Goal: Find specific page/section: Find specific page/section

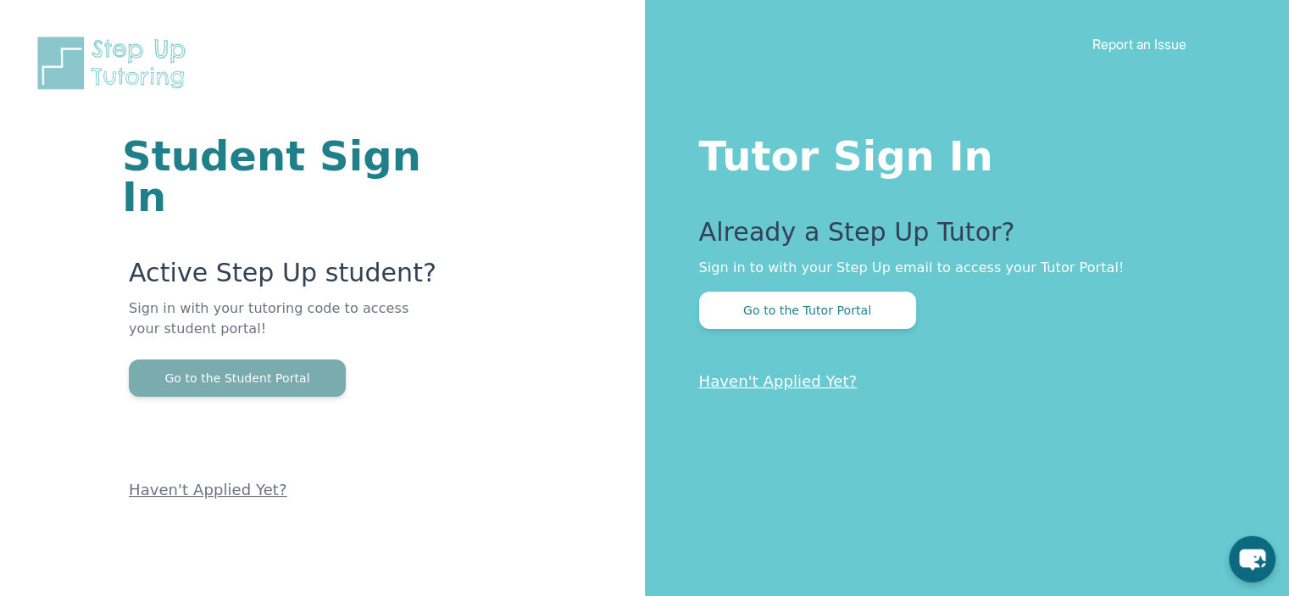
click at [281, 359] on button "Go to the Student Portal" at bounding box center [237, 377] width 217 height 37
click at [303, 359] on button "Go to the Student Portal" at bounding box center [237, 377] width 217 height 37
drag, startPoint x: 223, startPoint y: 362, endPoint x: 227, endPoint y: 352, distance: 11.0
click at [225, 353] on div "Active Step Up student? Sign in with your tutoring code to access your student …" at bounding box center [282, 380] width 320 height 244
click at [220, 359] on button "Go to the Student Portal" at bounding box center [237, 377] width 217 height 37
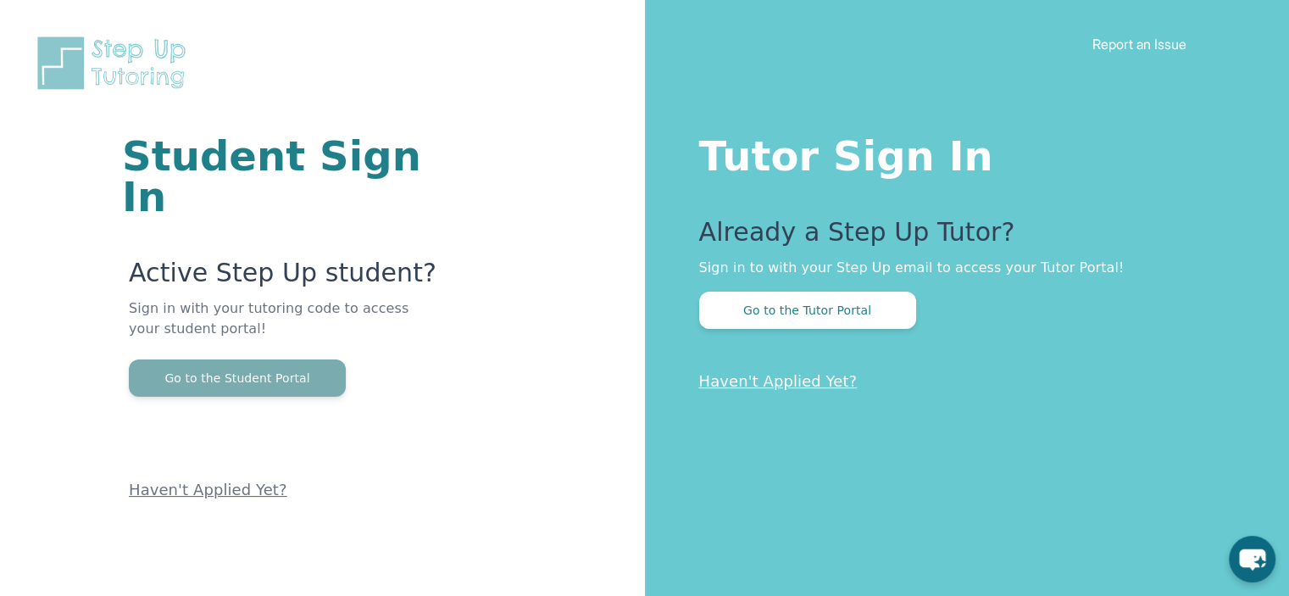
click at [338, 359] on button "Go to the Student Portal" at bounding box center [237, 377] width 217 height 37
